Goal: Find specific page/section: Find specific page/section

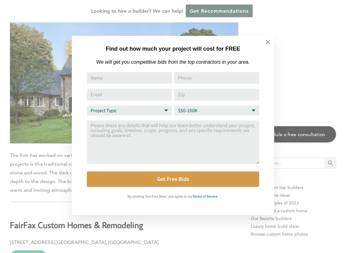
scroll to position [2784, 0]
click at [271, 42] on icon at bounding box center [267, 42] width 7 height 7
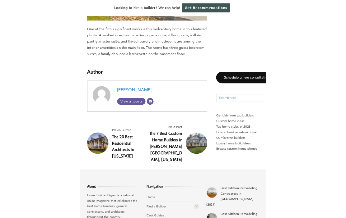
scroll to position [5061, 0]
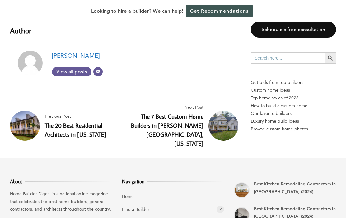
click at [221, 207] on icon at bounding box center [220, 209] width 4 height 5
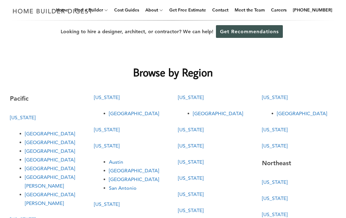
click at [279, 132] on link "[US_STATE]" at bounding box center [274, 130] width 25 height 6
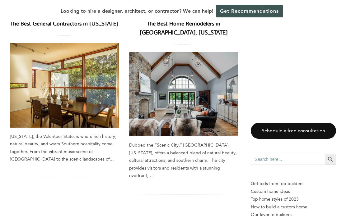
scroll to position [880, 0]
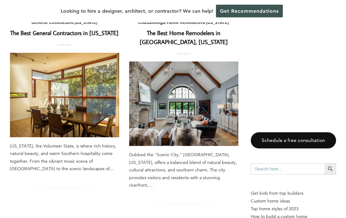
click at [294, 164] on input "Search for:" at bounding box center [288, 169] width 74 height 11
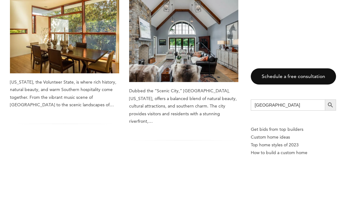
type input "[GEOGRAPHIC_DATA]"
click at [335, 164] on span "submit" at bounding box center [330, 169] width 11 height 11
click at [328, 166] on icon "Search" at bounding box center [330, 169] width 7 height 7
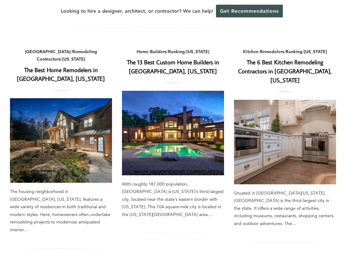
scroll to position [40, 0]
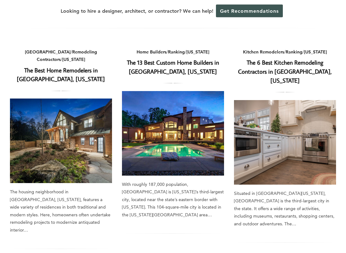
click at [209, 150] on img at bounding box center [173, 133] width 102 height 85
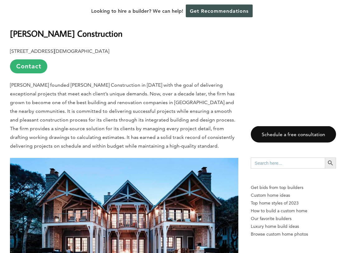
scroll to position [1176, 0]
click at [35, 59] on link "Contact" at bounding box center [28, 66] width 37 height 14
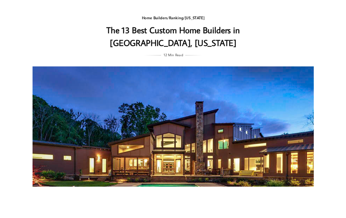
scroll to position [0, 0]
